Goal: Navigation & Orientation: Find specific page/section

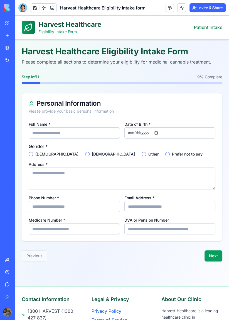
click at [212, 21] on div "Harvest Healthcare Eligibility Intake Form Patient Intake Menu" at bounding box center [122, 27] width 201 height 23
click at [22, 6] on div at bounding box center [22, 7] width 9 height 9
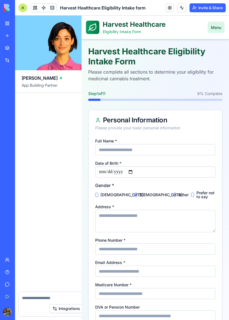
scroll to position [9164, 0]
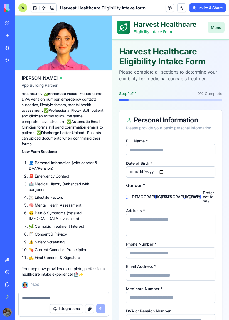
click at [19, 21] on div "My Workspace" at bounding box center [16, 24] width 7 height 6
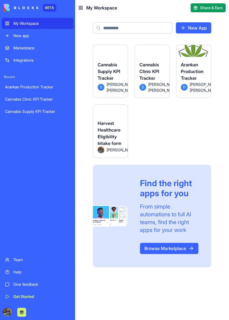
click at [197, 122] on div "Launch Cannabis Supply KPI Tracker D [PERSON_NAME].[PERSON_NAME] Launch Cannabi…" at bounding box center [152, 156] width 118 height 222
click at [196, 66] on div "Arankan Production Tracker D [PERSON_NAME].[PERSON_NAME]" at bounding box center [194, 77] width 35 height 41
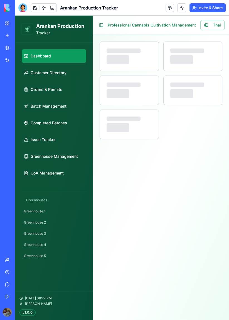
select select "**"
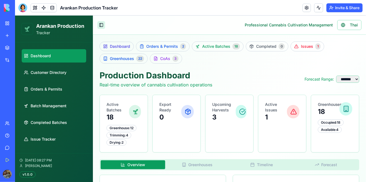
click at [100, 25] on button "Toggle Sidebar" at bounding box center [101, 25] width 8 height 8
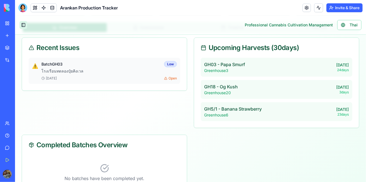
scroll to position [133, 0]
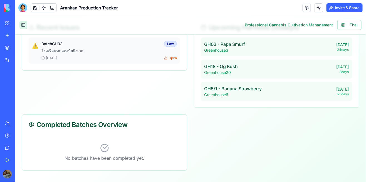
click at [22, 24] on button "Toggle Sidebar" at bounding box center [23, 25] width 8 height 8
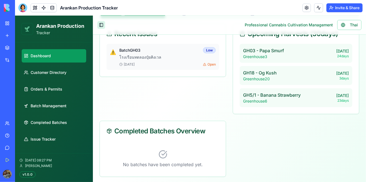
scroll to position [157, 0]
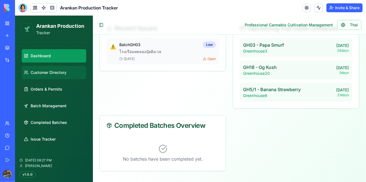
click at [41, 74] on span "Customer Directory" at bounding box center [48, 73] width 36 height 6
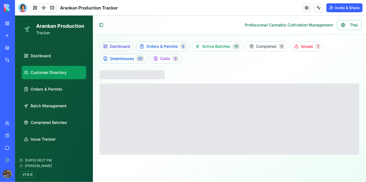
click at [24, 7] on div at bounding box center [22, 7] width 9 height 9
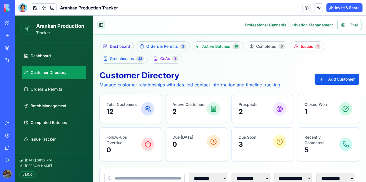
click at [99, 27] on button "Toggle Sidebar" at bounding box center [101, 25] width 8 height 8
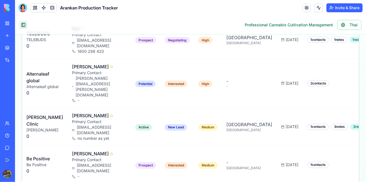
scroll to position [235, 0]
click at [229, 124] on div "3 recent" at bounding box center [360, 127] width 19 height 6
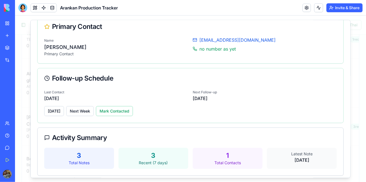
scroll to position [89, 0]
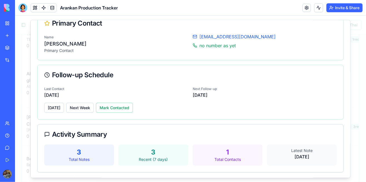
click at [154, 160] on p "Recent (7 days)" at bounding box center [153, 159] width 63 height 6
click at [96, 154] on p "3" at bounding box center [78, 152] width 63 height 9
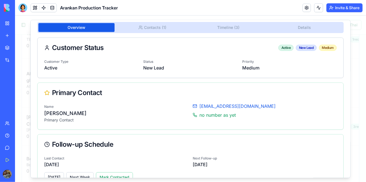
scroll to position [0, 0]
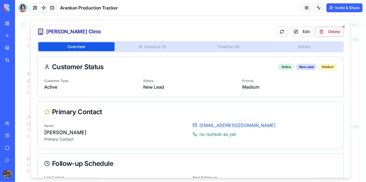
click at [229, 47] on button "Timeline ( 3 )" at bounding box center [228, 46] width 76 height 9
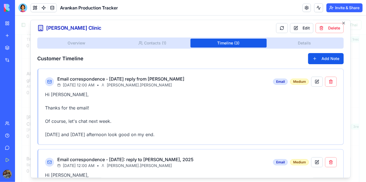
scroll to position [2, 0]
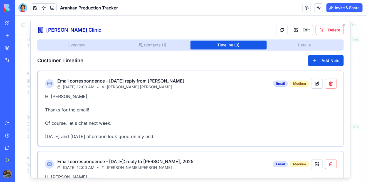
click at [80, 45] on button "Overview" at bounding box center [76, 44] width 76 height 9
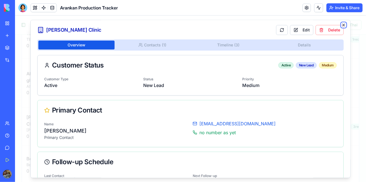
click at [229, 24] on icon "button" at bounding box center [344, 25] width 4 height 4
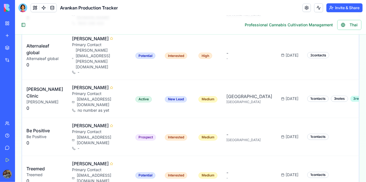
scroll to position [464, 0]
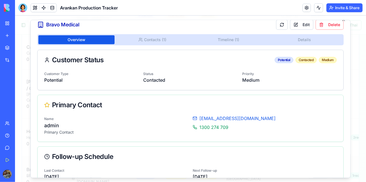
scroll to position [0, 0]
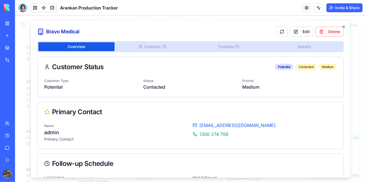
click at [229, 45] on button "Timeline ( 1 )" at bounding box center [228, 46] width 76 height 9
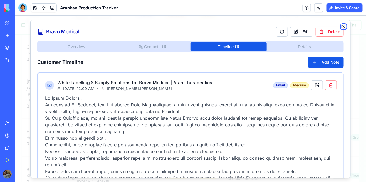
click at [229, 25] on icon "button" at bounding box center [344, 26] width 4 height 4
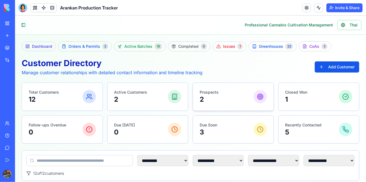
click at [229, 99] on div "Prospects 2" at bounding box center [233, 96] width 67 height 14
click at [158, 99] on div "Active Customers 2" at bounding box center [147, 96] width 67 height 14
click at [24, 24] on button "Toggle Sidebar" at bounding box center [23, 25] width 8 height 8
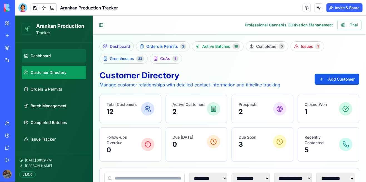
click at [66, 55] on link "Dashboard" at bounding box center [53, 55] width 65 height 13
select select "**"
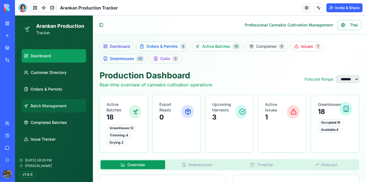
click at [60, 109] on link "Batch Management" at bounding box center [53, 105] width 65 height 13
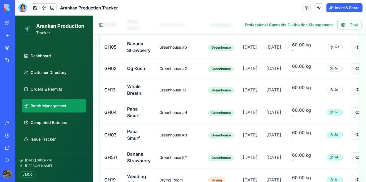
scroll to position [310, 0]
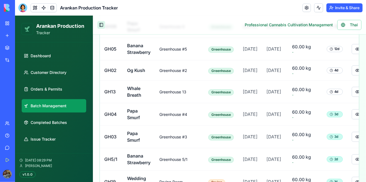
click at [99, 23] on button "Toggle Sidebar" at bounding box center [101, 25] width 8 height 8
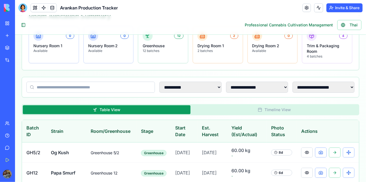
scroll to position [76, 0]
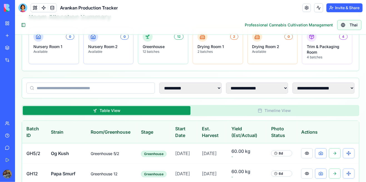
click at [229, 21] on button "Thai" at bounding box center [349, 25] width 24 height 10
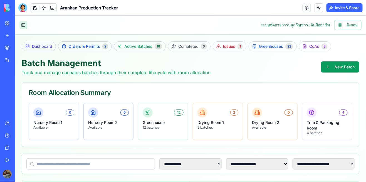
click at [26, 25] on button "Toggle Sidebar" at bounding box center [23, 25] width 8 height 8
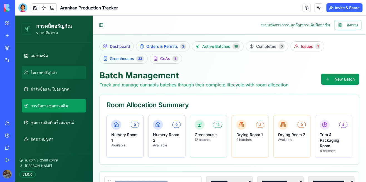
click at [64, 73] on link "ไดเรกทอรีลูกค้า" at bounding box center [53, 72] width 65 height 13
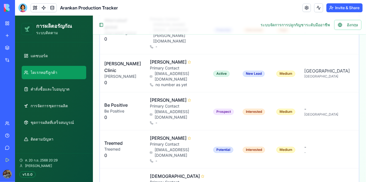
scroll to position [309, 0]
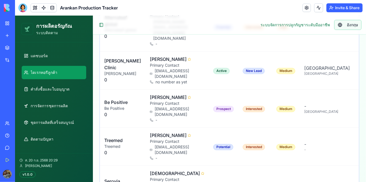
click at [229, 24] on span "อังกฤษ" at bounding box center [352, 25] width 11 height 6
